Goal: Answer question/provide support

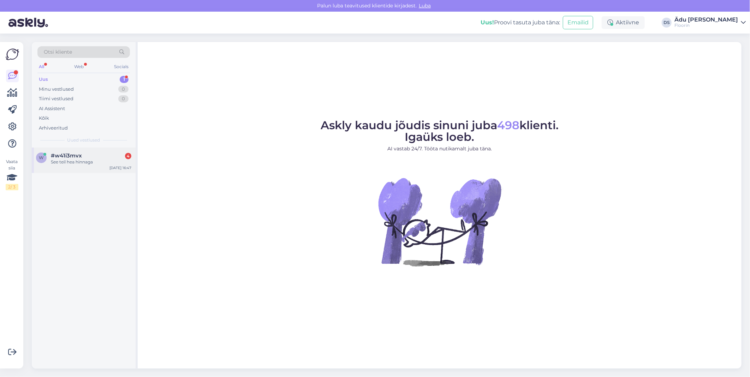
click at [100, 161] on div "See teil hea hinnaga" at bounding box center [91, 162] width 80 height 6
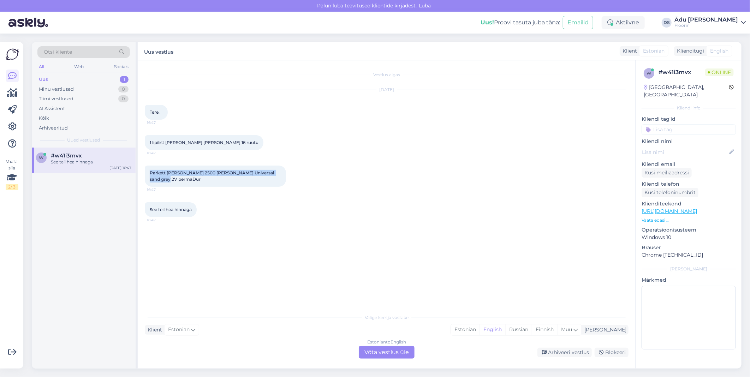
drag, startPoint x: 185, startPoint y: 181, endPoint x: 147, endPoint y: 174, distance: 38.5
click at [147, 174] on div "Parkett [PERSON_NAME] 2500 [PERSON_NAME] Universal sand grey 2V permaDur 16:47" at bounding box center [215, 176] width 141 height 21
drag, startPoint x: 147, startPoint y: 174, endPoint x: 152, endPoint y: 178, distance: 6.8
copy span "Parkett [PERSON_NAME] 2500 [PERSON_NAME] Universal sand grey 2V permaDur"
click at [366, 262] on div "Vestlus algas [DATE] Tere. 16:47 1 lipilist [PERSON_NAME] [PERSON_NAME] 16 ruut…" at bounding box center [390, 185] width 490 height 237
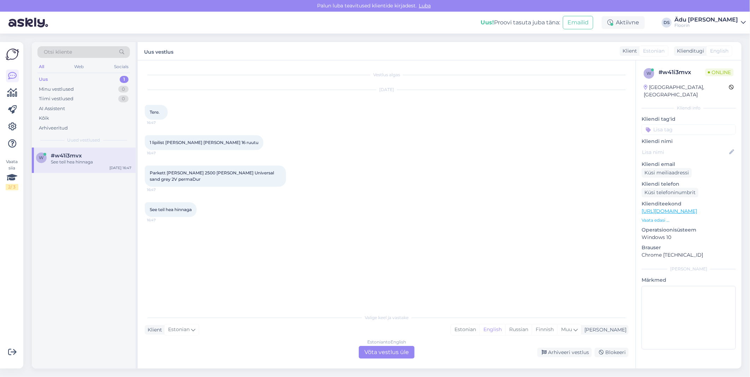
click at [390, 358] on div "Estonian to English Võta vestlus üle" at bounding box center [387, 352] width 56 height 13
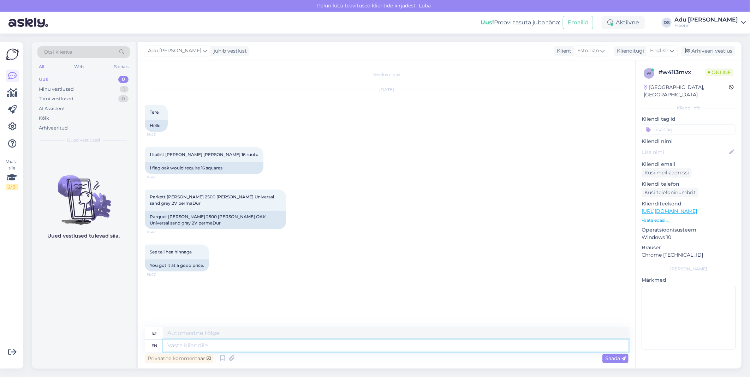
click at [260, 345] on textarea at bounding box center [395, 346] width 465 height 12
click at [668, 49] on span "English" at bounding box center [659, 51] width 18 height 8
type input "est"
click at [650, 84] on link "Estonian" at bounding box center [646, 82] width 78 height 11
click at [276, 347] on textarea at bounding box center [387, 344] width 484 height 15
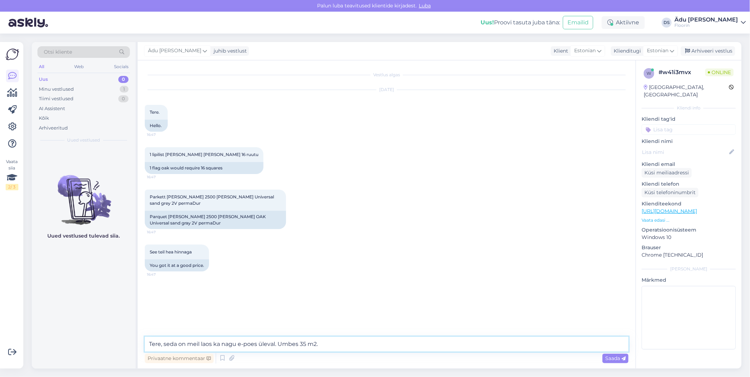
type textarea "Tere, seda on meil laos ka nagu e-poes üleval. Umbes 35 m2."
click at [697, 208] on link "[URL][DOMAIN_NAME]" at bounding box center [668, 211] width 55 height 6
click at [620, 360] on span "Saada" at bounding box center [615, 358] width 20 height 6
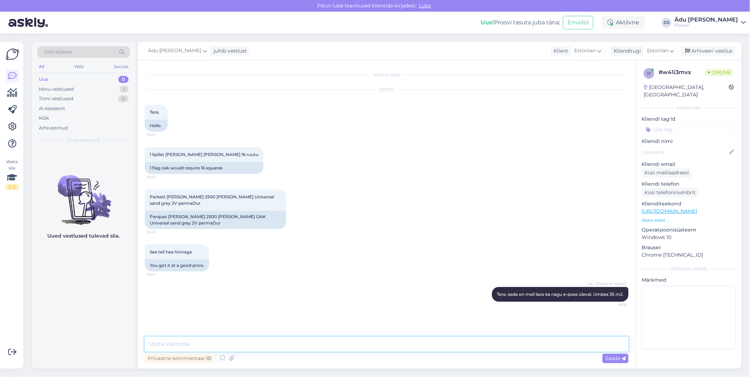
click at [285, 347] on textarea at bounding box center [387, 344] width 484 height 15
click at [104, 88] on div "Minu vestlused 1" at bounding box center [83, 89] width 92 height 10
